Goal: Task Accomplishment & Management: Use online tool/utility

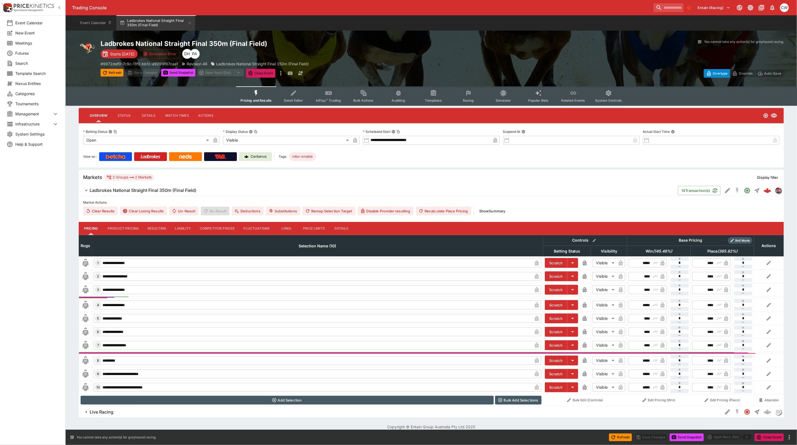
type input "****"
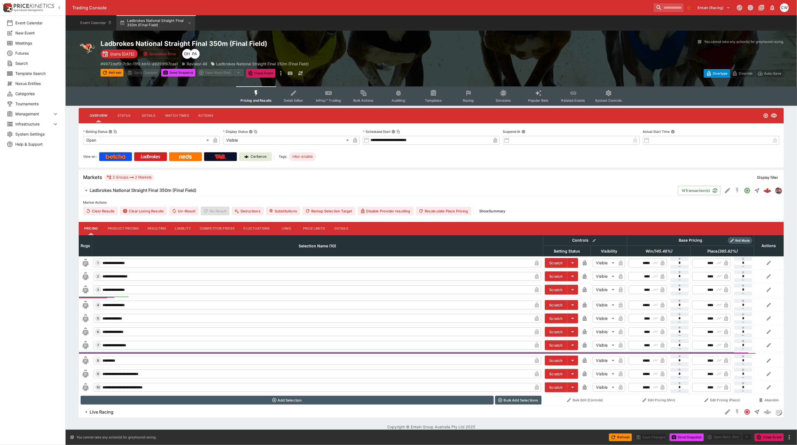
type input "****"
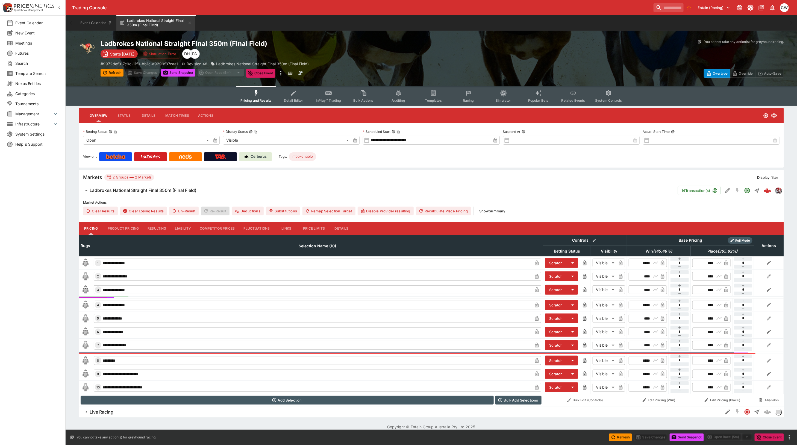
type input "****"
